Goal: Task Accomplishment & Management: Manage account settings

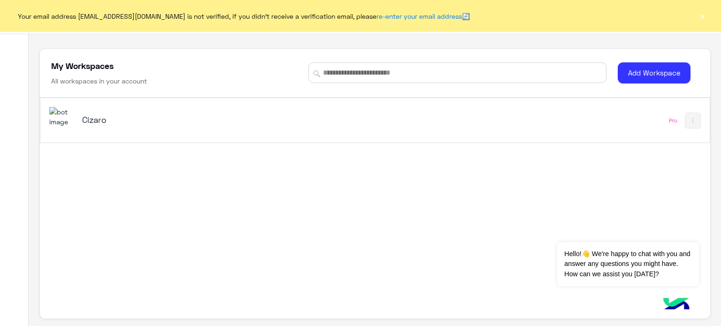
click at [578, 132] on div "Cizaro Pro" at bounding box center [374, 120] width 669 height 45
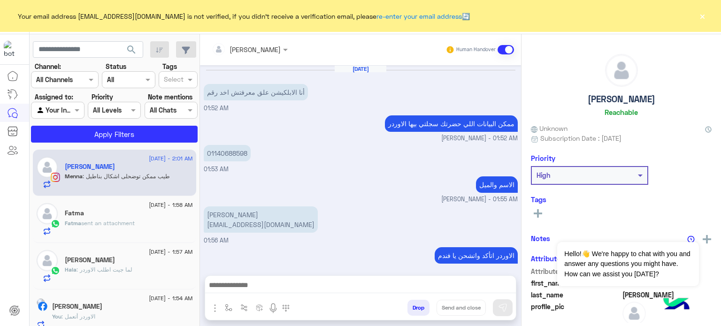
scroll to position [131, 0]
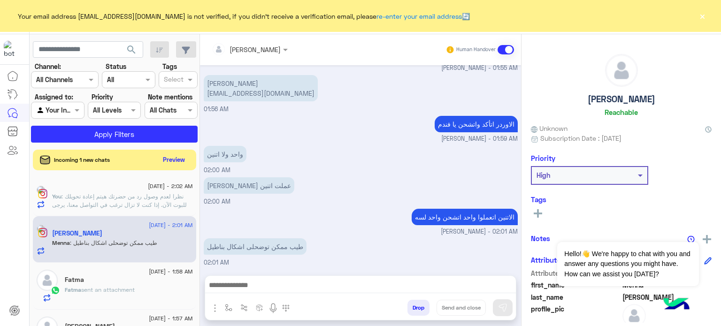
click at [708, 1] on div "Your email address [EMAIL_ADDRESS][DOMAIN_NAME] is not verified, if you didn't …" at bounding box center [360, 16] width 721 height 32
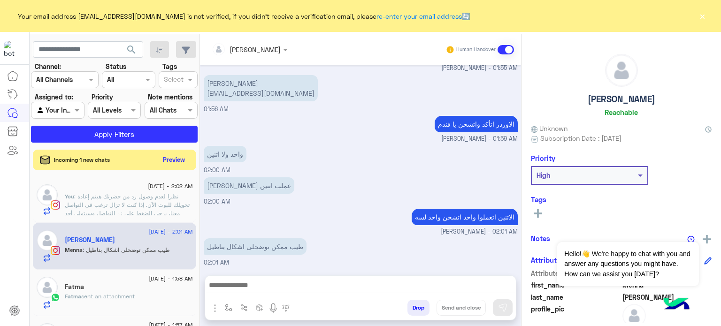
click at [701, 19] on button "×" at bounding box center [702, 15] width 9 height 9
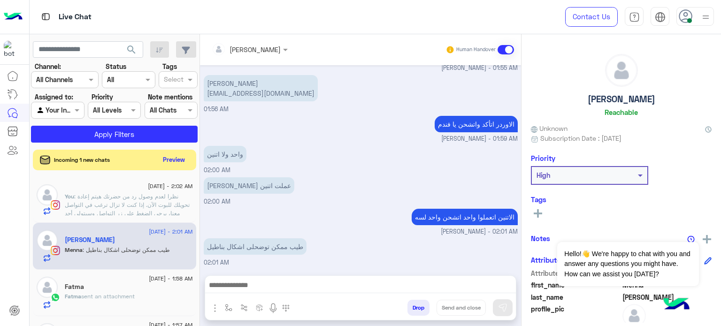
click at [701, 19] on img at bounding box center [706, 17] width 12 height 12
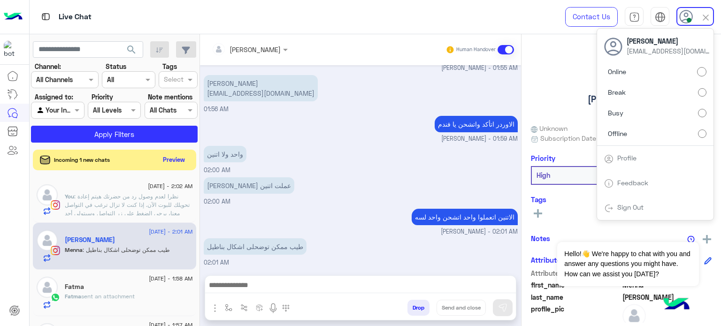
scroll to position [171, 0]
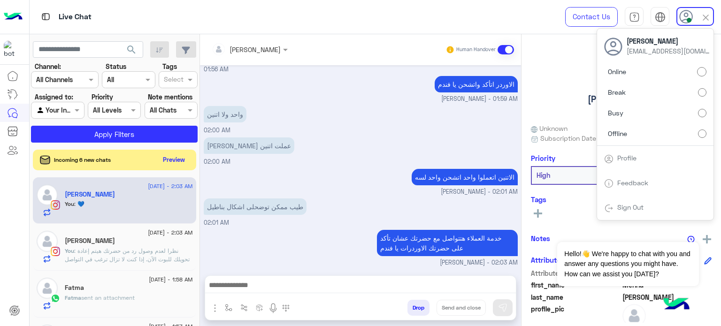
click at [665, 130] on label "Offline" at bounding box center [655, 133] width 102 height 17
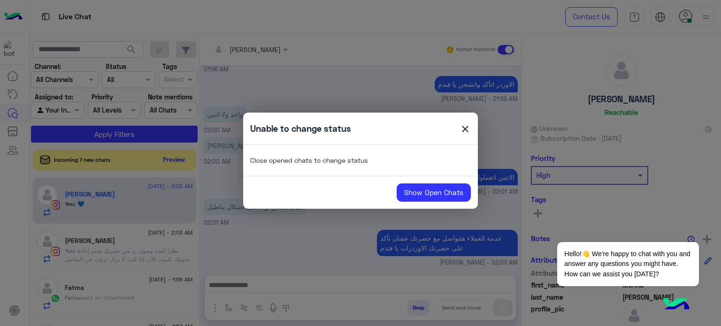
click at [472, 123] on div "Unable to change status close" at bounding box center [360, 129] width 235 height 18
click at [464, 131] on span "close" at bounding box center [465, 130] width 11 height 14
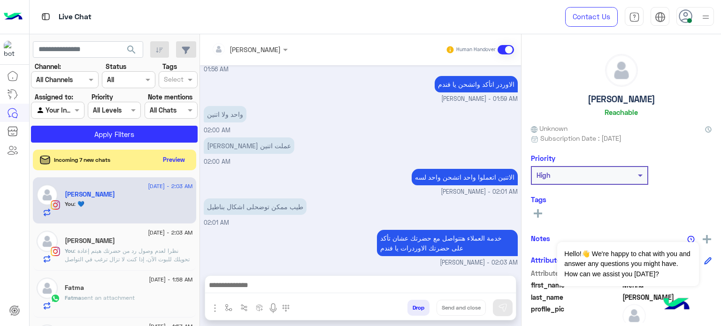
click at [707, 19] on img at bounding box center [706, 17] width 12 height 12
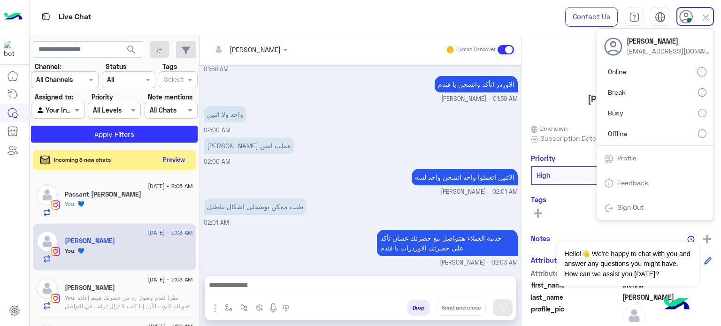
scroll to position [188, 0]
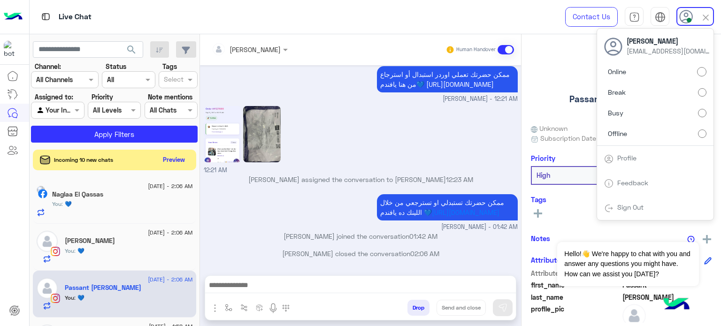
scroll to position [195, 0]
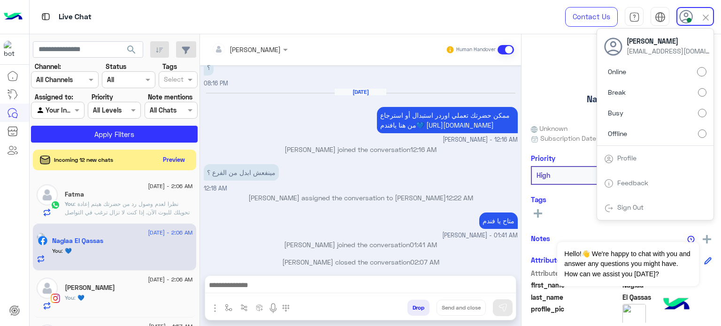
scroll to position [107, 0]
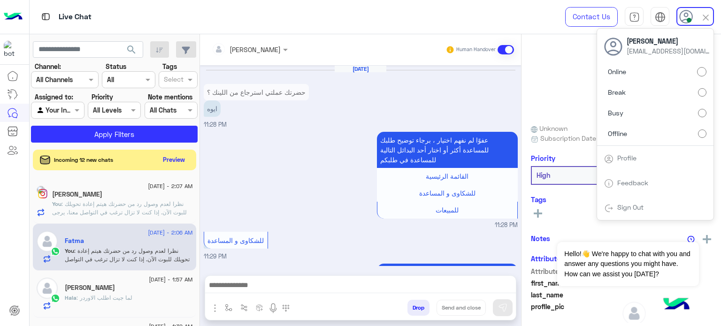
scroll to position [333, 0]
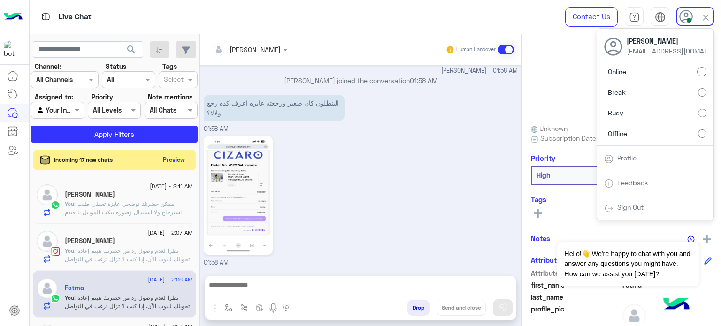
click at [685, 132] on label "Offline" at bounding box center [655, 133] width 102 height 17
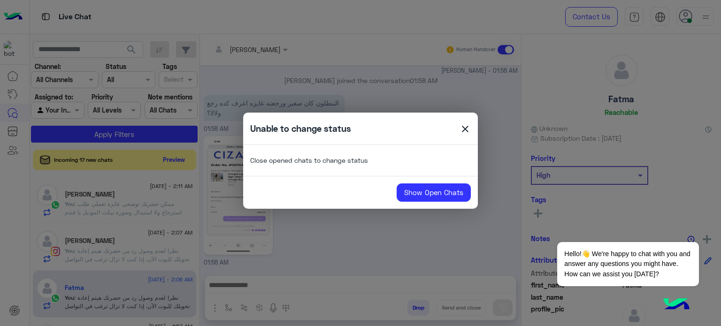
click at [465, 128] on span "close" at bounding box center [465, 130] width 11 height 14
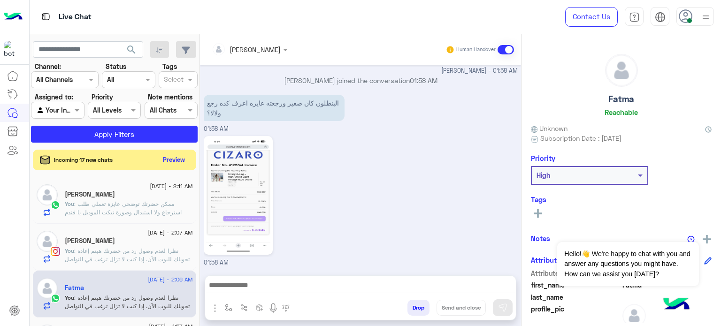
click at [706, 19] on img at bounding box center [706, 17] width 12 height 12
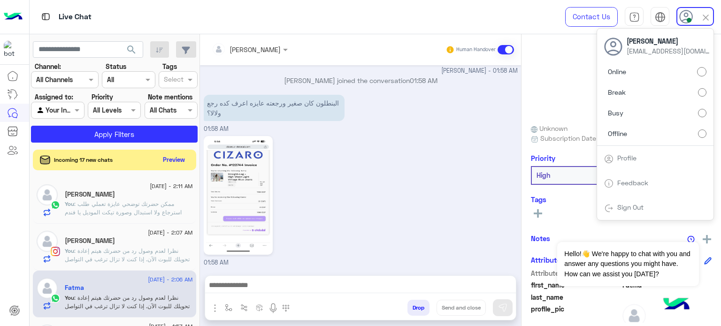
click at [654, 130] on label "Offline" at bounding box center [655, 133] width 102 height 17
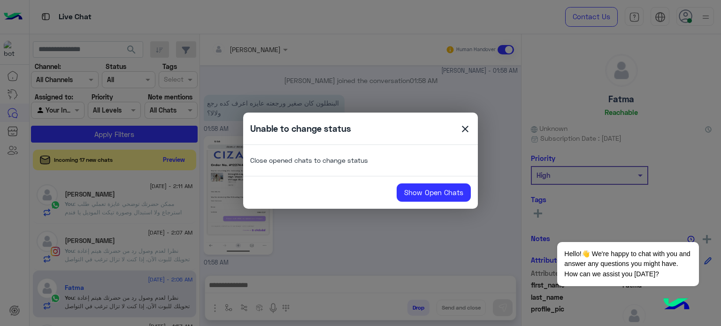
click at [449, 129] on div "Unable to change status close" at bounding box center [360, 129] width 235 height 18
click at [463, 129] on span "close" at bounding box center [465, 130] width 11 height 14
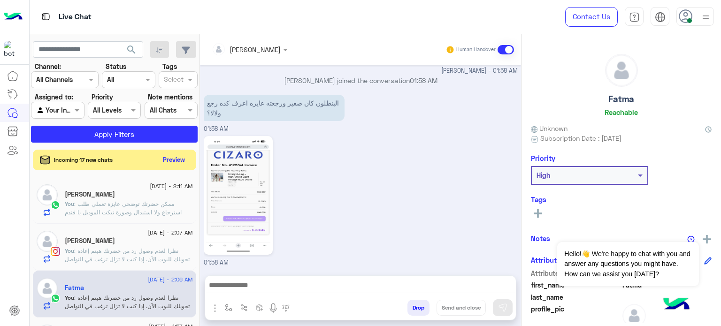
scroll to position [350, 0]
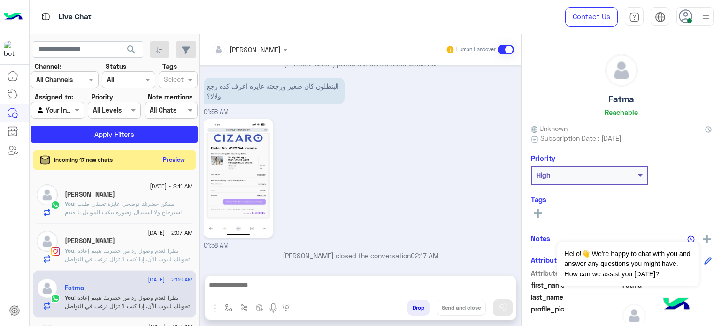
click at [706, 17] on img at bounding box center [706, 17] width 12 height 12
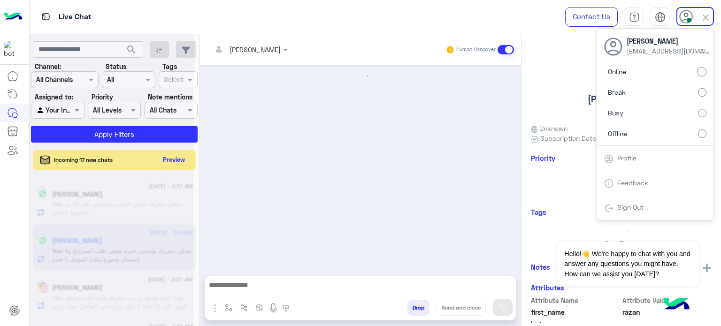
click at [659, 132] on label "Offline" at bounding box center [655, 133] width 102 height 17
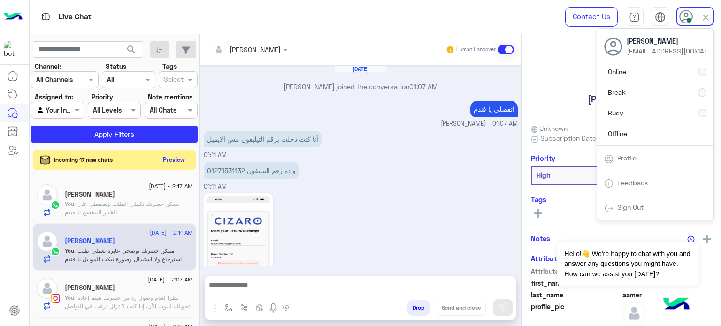
scroll to position [288, 0]
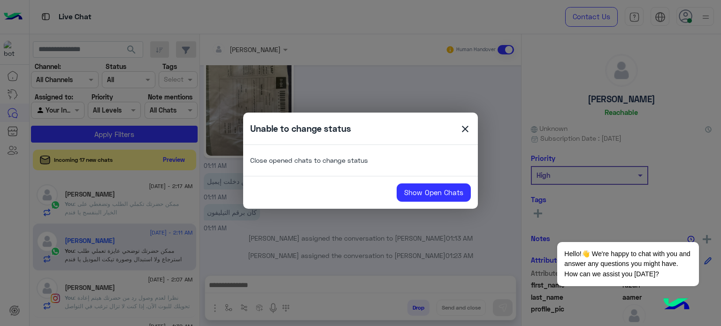
click at [464, 123] on span "close" at bounding box center [465, 130] width 11 height 14
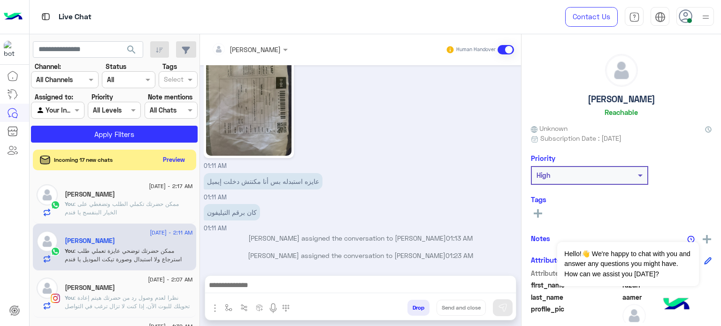
click at [702, 15] on img at bounding box center [706, 17] width 12 height 12
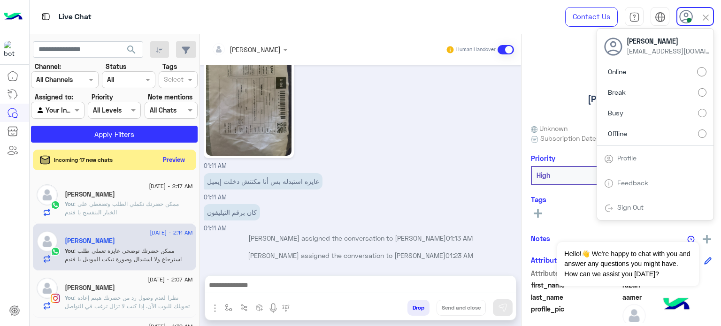
click at [644, 128] on label "Offline" at bounding box center [655, 133] width 102 height 17
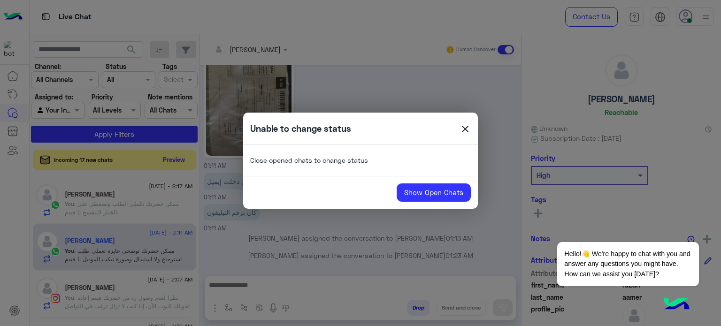
click at [464, 130] on span "close" at bounding box center [465, 130] width 11 height 14
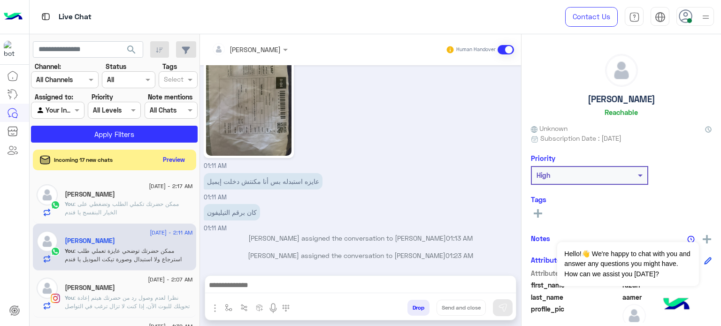
click at [711, 11] on img at bounding box center [706, 17] width 12 height 12
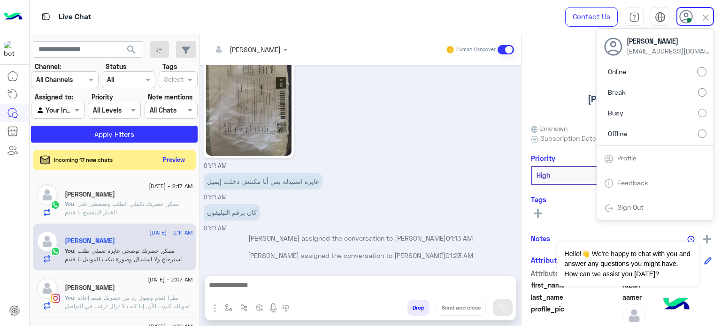
click at [633, 125] on label "Offline" at bounding box center [655, 133] width 102 height 17
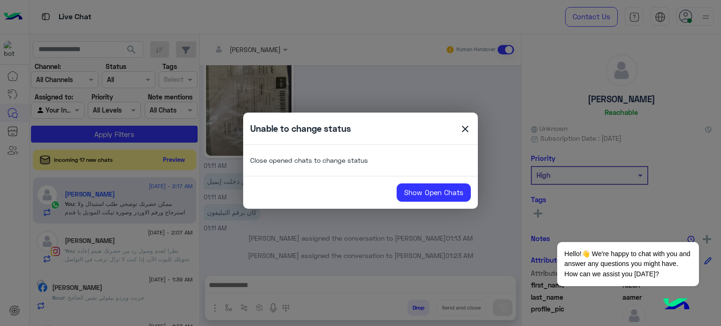
click at [465, 127] on span "close" at bounding box center [465, 130] width 11 height 14
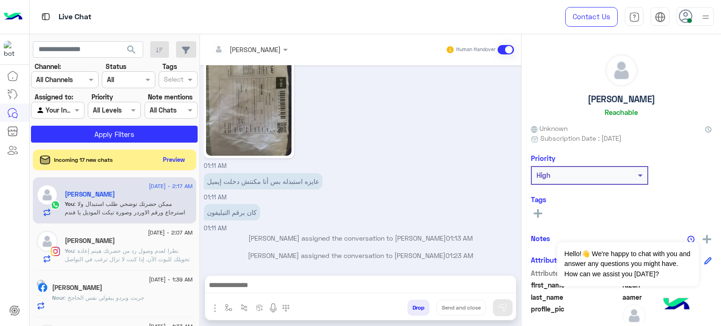
click at [699, 24] on div at bounding box center [696, 16] width 38 height 19
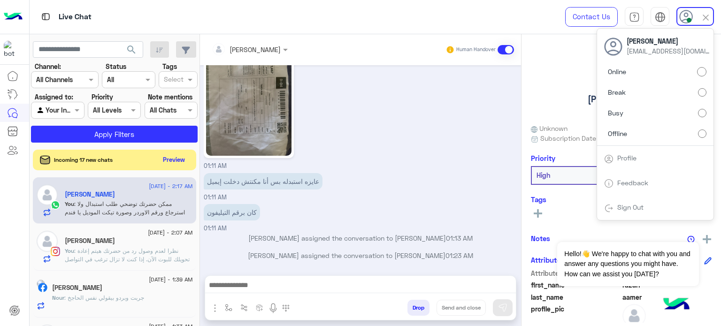
click at [628, 137] on label "Offline" at bounding box center [655, 133] width 102 height 17
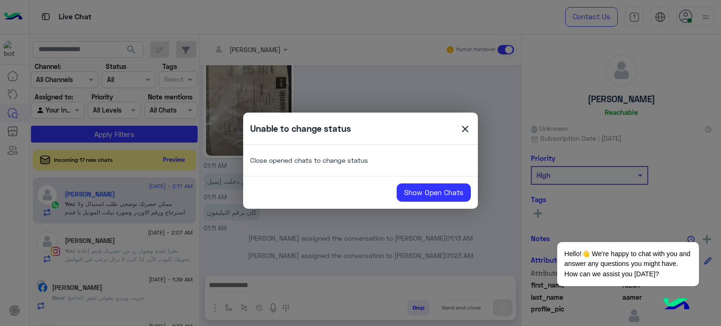
scroll to position [305, 0]
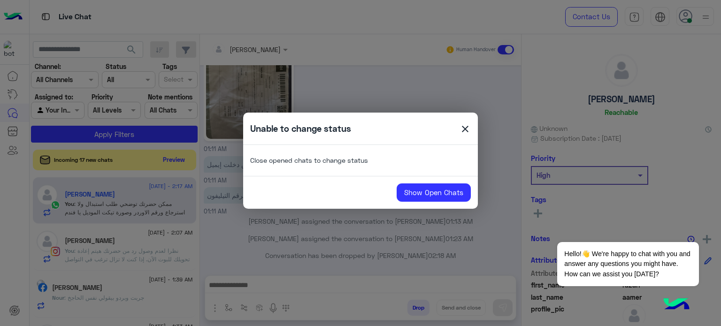
click at [468, 125] on span "close" at bounding box center [465, 130] width 11 height 14
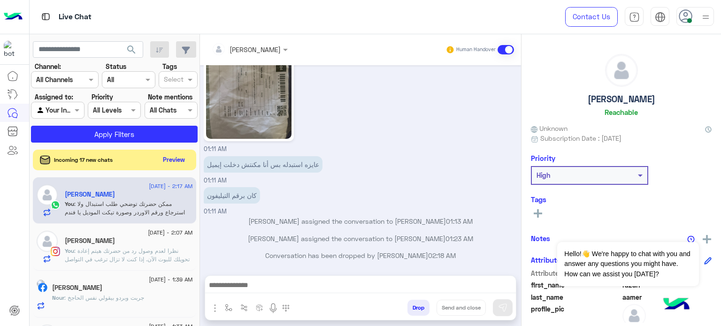
click at [700, 17] on img at bounding box center [706, 17] width 12 height 12
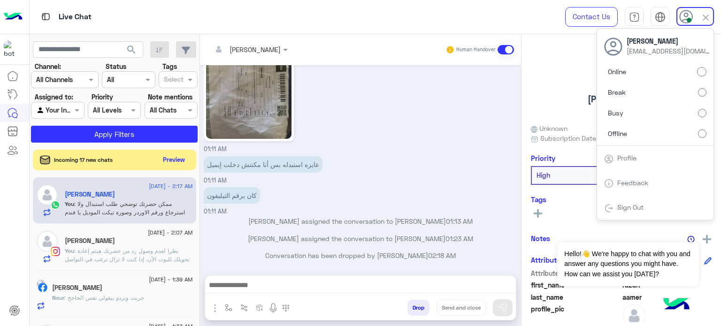
click at [687, 136] on label "Offline" at bounding box center [655, 133] width 102 height 17
